Goal: Find specific page/section: Find specific page/section

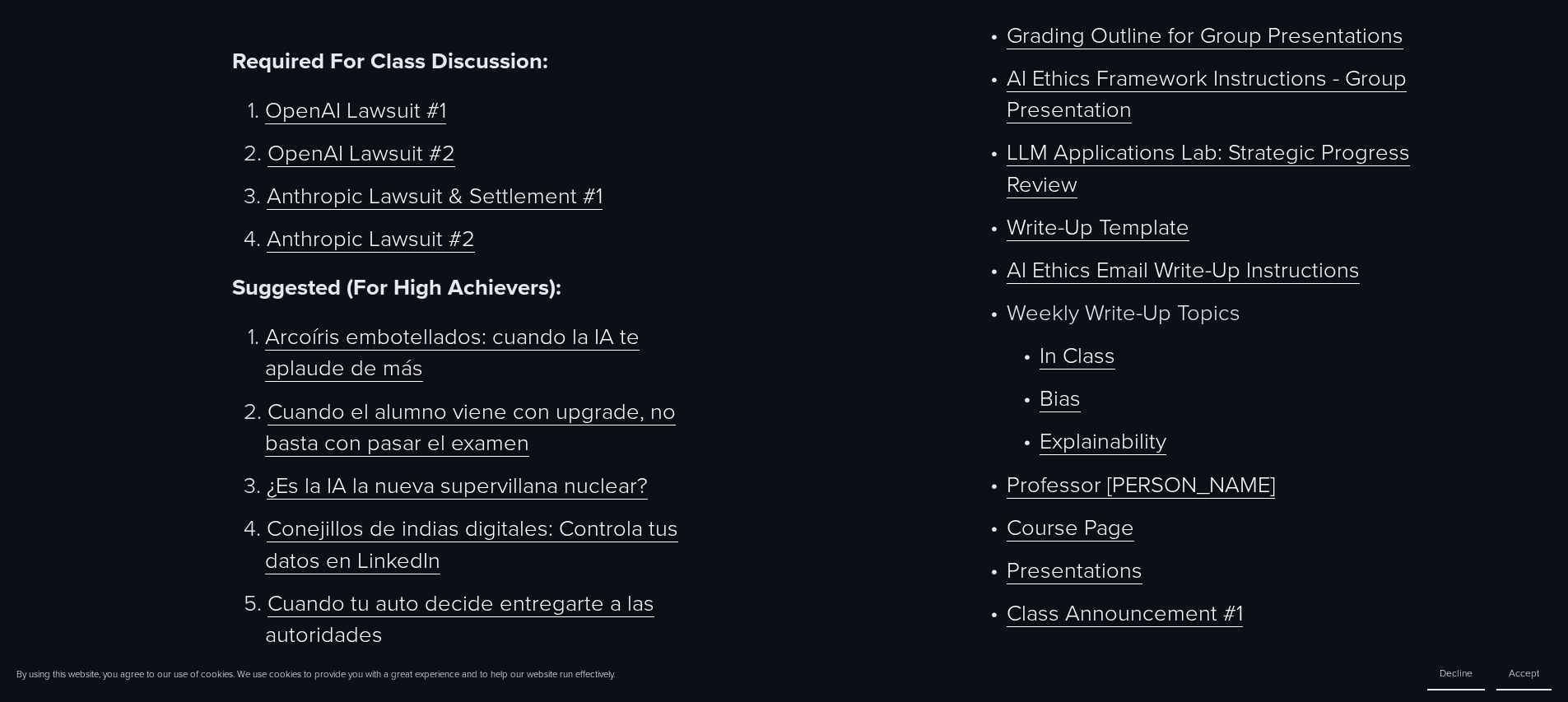
scroll to position [1047, 0]
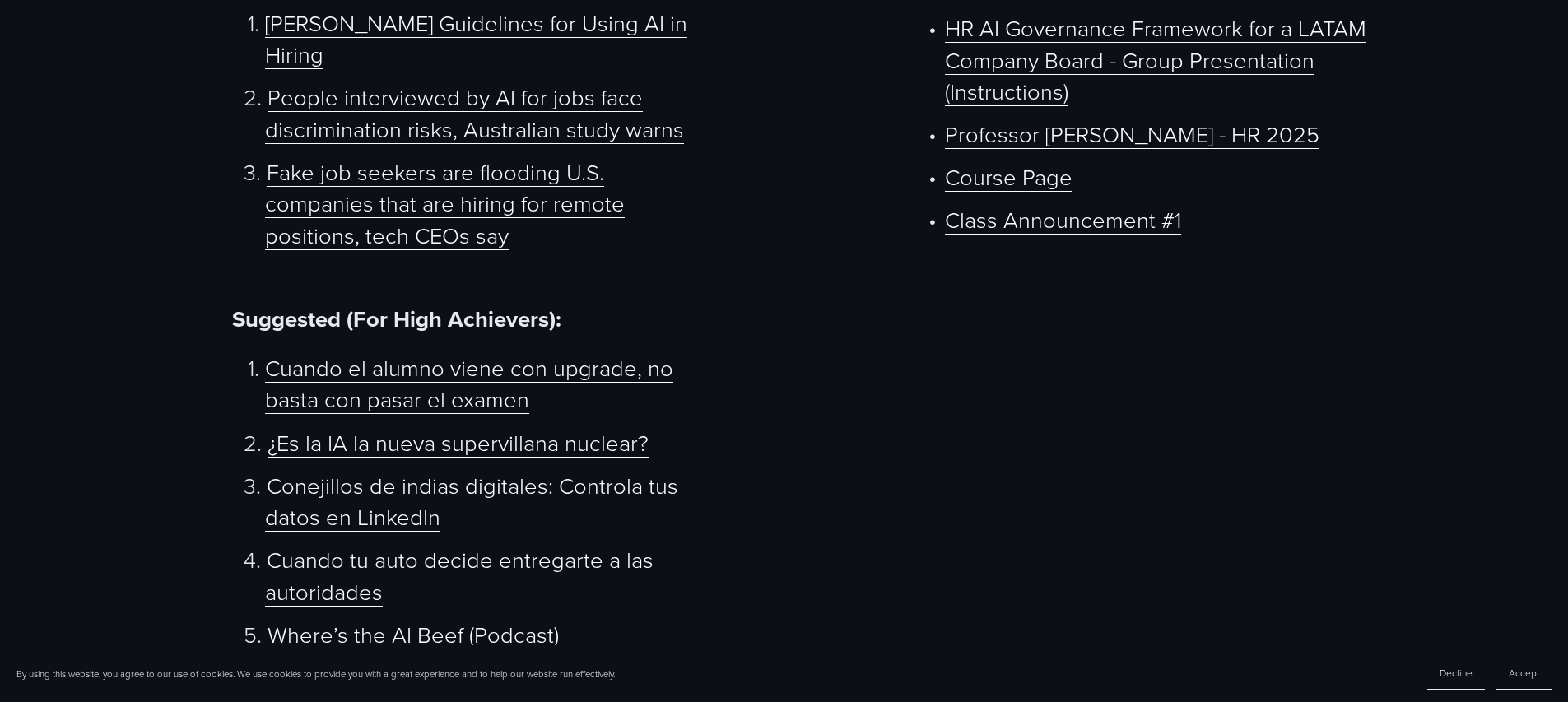
scroll to position [1165, 0]
drag, startPoint x: 461, startPoint y: 540, endPoint x: 265, endPoint y: 520, distance: 197.0
click at [265, 659] on p "¿Qué significa ser mexicano? Lecciones que me dio la IA sobre mis raices" at bounding box center [491, 691] width 453 height 63
copy link "¿Qué significa ser mexicano? Lecciones que me dio la IA sobre mis raices"
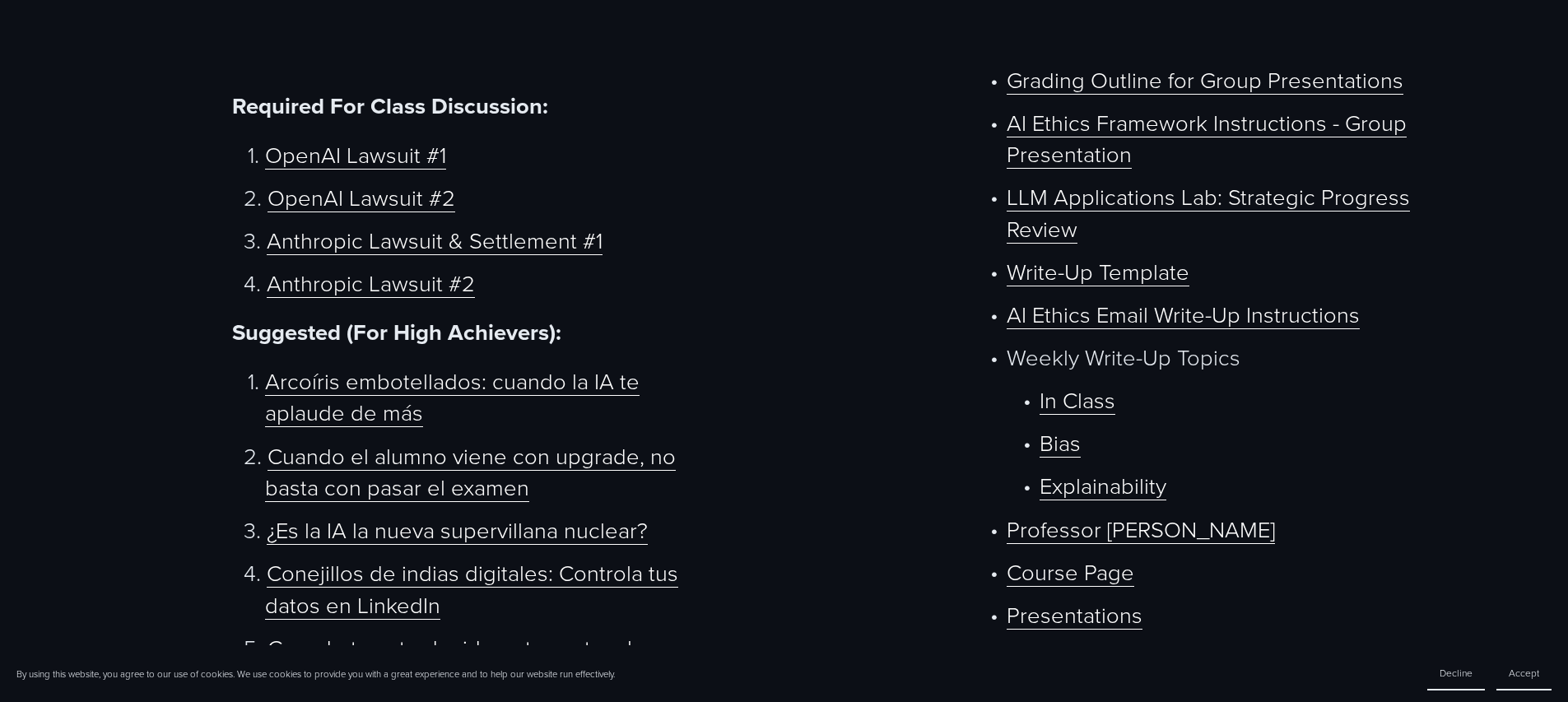
scroll to position [1077, 0]
